Goal: Information Seeking & Learning: Check status

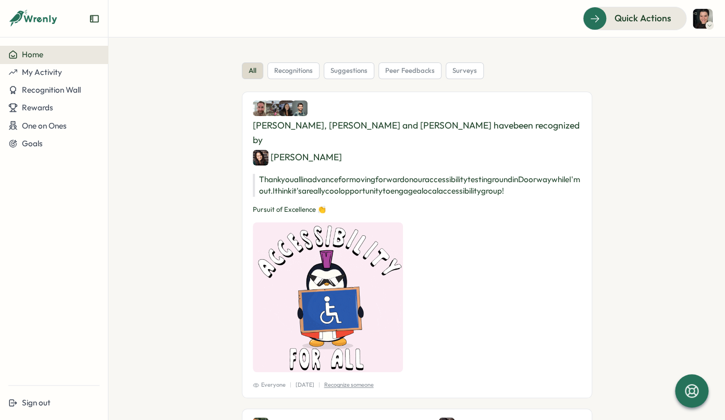
click at [707, 10] on img at bounding box center [702, 19] width 20 height 20
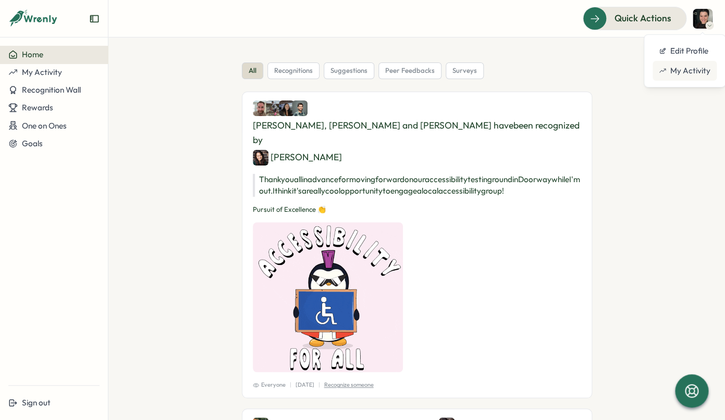
click at [670, 72] on div "My Activity" at bounding box center [685, 70] width 52 height 11
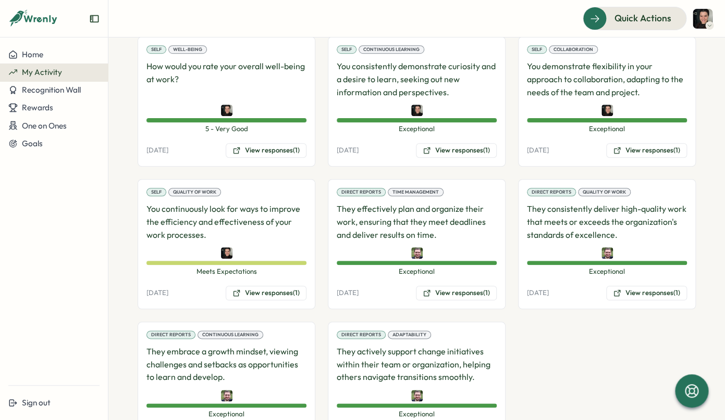
scroll to position [311, 0]
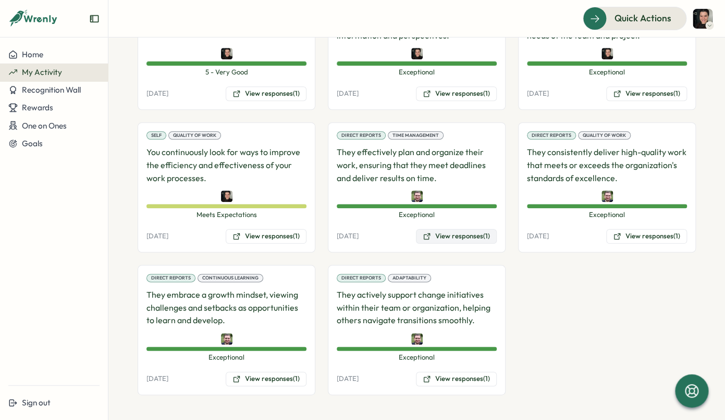
click at [456, 240] on button "View responses (1)" at bounding box center [456, 236] width 81 height 15
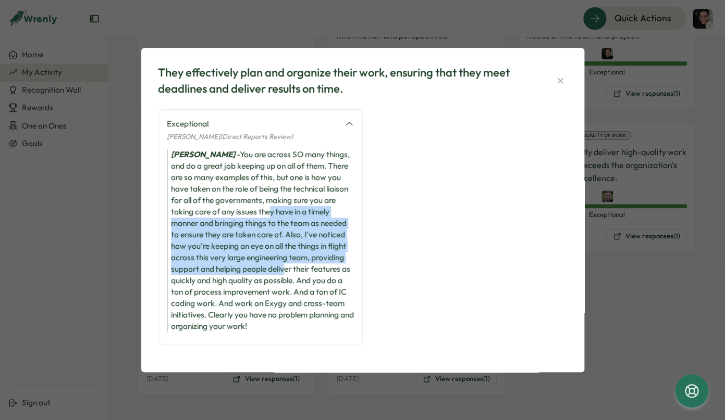
drag, startPoint x: 245, startPoint y: 212, endPoint x: 240, endPoint y: 264, distance: 52.4
click at [240, 264] on div "Nick Burgan - You are across SO many things, and do a great job keeping up on a…" at bounding box center [260, 240] width 187 height 183
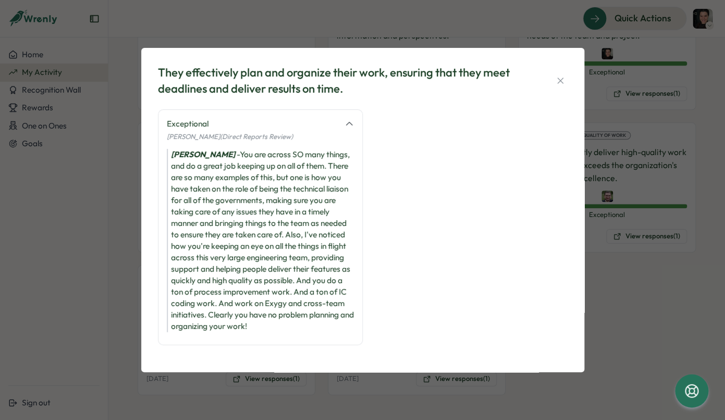
click at [232, 280] on div "Nick Burgan - You are across SO many things, and do a great job keeping up on a…" at bounding box center [260, 240] width 187 height 183
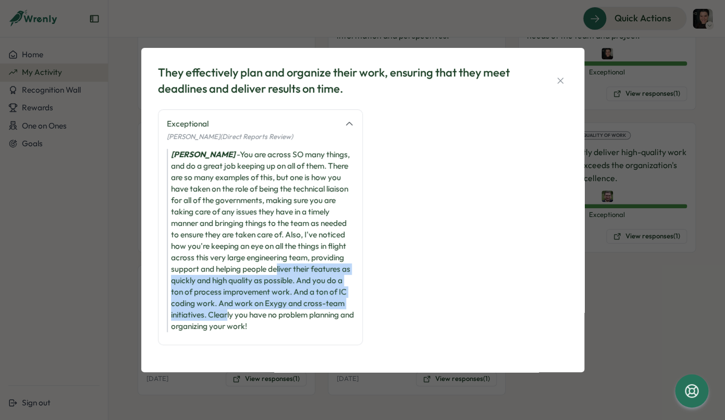
drag, startPoint x: 233, startPoint y: 274, endPoint x: 228, endPoint y: 318, distance: 44.7
click at [228, 318] on div "Nick Burgan - You are across SO many things, and do a great job keeping up on a…" at bounding box center [260, 240] width 187 height 183
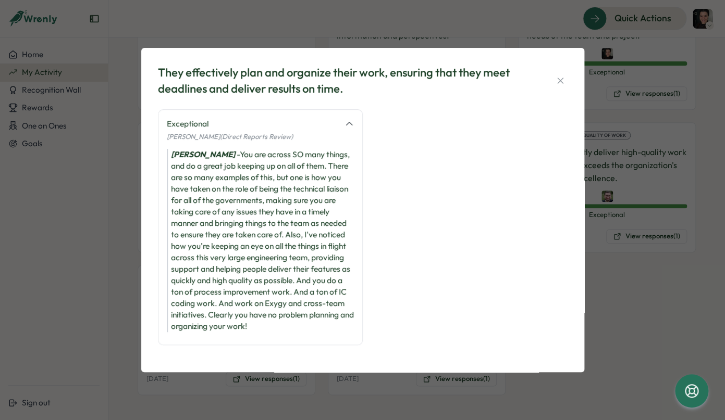
click at [266, 318] on div "Nick Burgan - You are across SO many things, and do a great job keeping up on a…" at bounding box center [260, 240] width 187 height 183
click at [560, 82] on icon "button" at bounding box center [560, 81] width 10 height 10
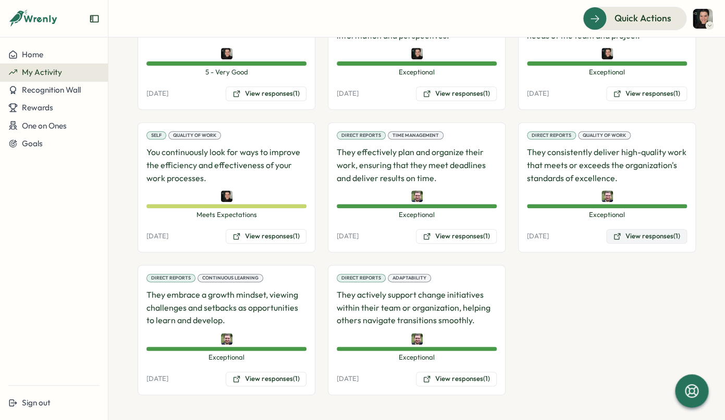
click at [673, 239] on button "View responses (1)" at bounding box center [646, 236] width 81 height 15
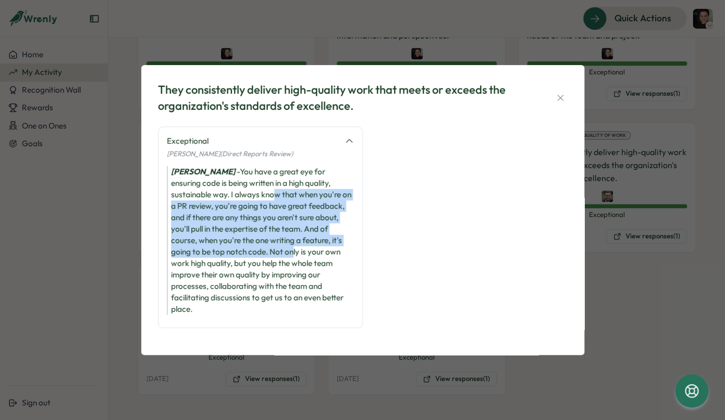
drag, startPoint x: 231, startPoint y: 201, endPoint x: 237, endPoint y: 254, distance: 52.9
click at [237, 254] on div "Nick Burgan - You have a great eye for ensuring code is being written in a high…" at bounding box center [260, 240] width 187 height 149
click at [559, 103] on icon "button" at bounding box center [560, 98] width 10 height 10
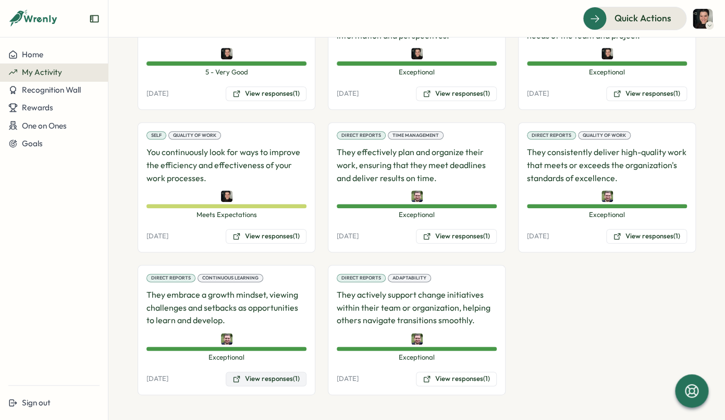
click at [252, 375] on button "View responses (1)" at bounding box center [266, 379] width 81 height 15
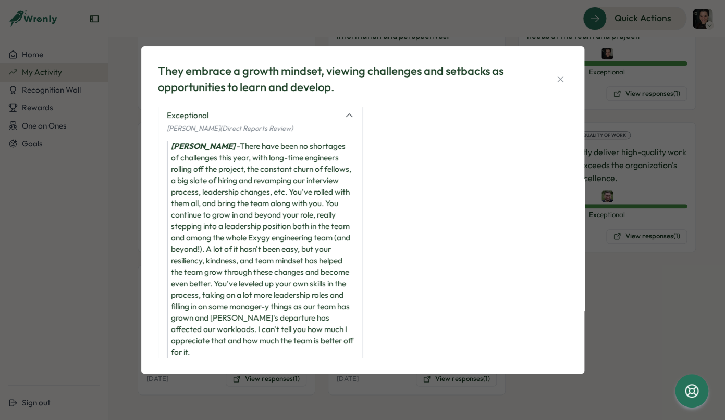
scroll to position [19, 0]
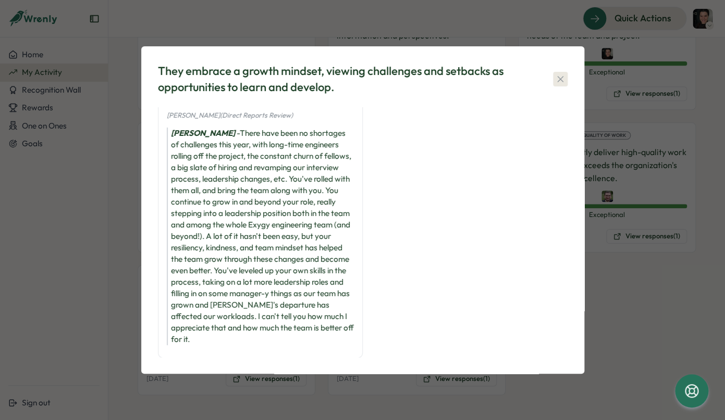
click at [560, 77] on icon "button" at bounding box center [560, 79] width 10 height 10
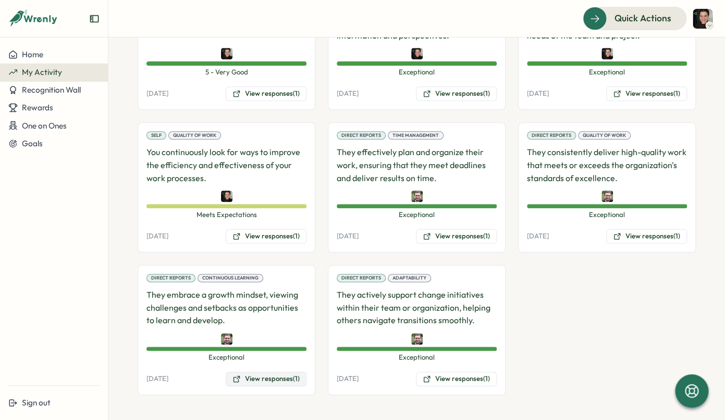
click at [293, 382] on button "View responses (1)" at bounding box center [266, 379] width 81 height 15
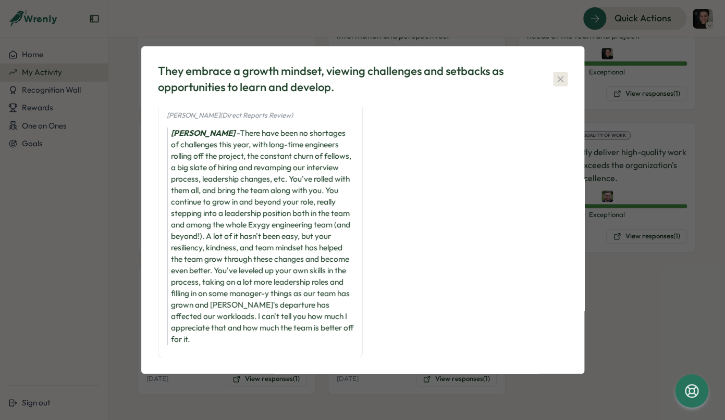
click at [560, 79] on icon "button" at bounding box center [560, 79] width 10 height 10
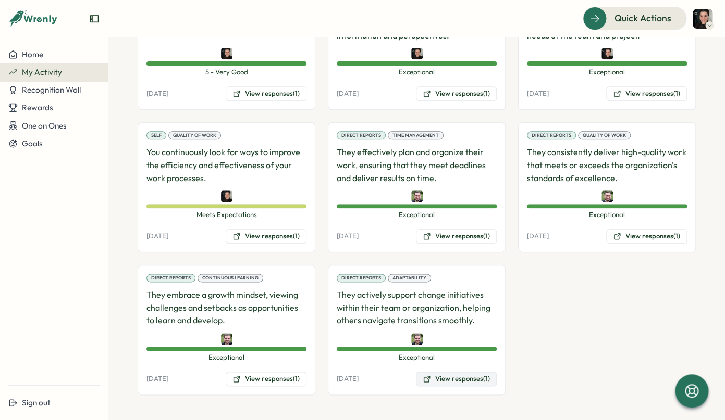
click at [449, 376] on button "View responses (1)" at bounding box center [456, 379] width 81 height 15
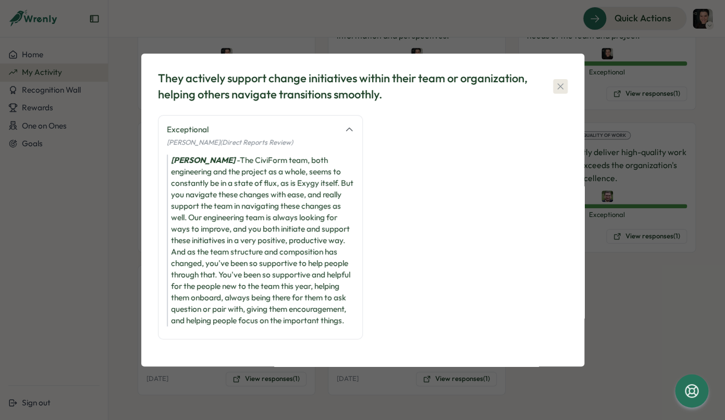
click at [561, 83] on icon "button" at bounding box center [560, 86] width 10 height 10
